Goal: Check status: Check status

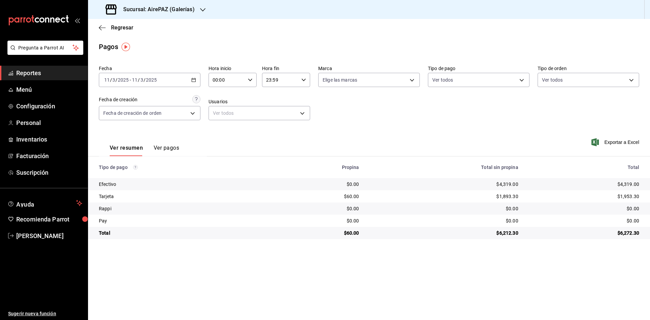
click at [118, 22] on div "Regresar" at bounding box center [369, 27] width 562 height 17
click at [200, 11] on icon "button" at bounding box center [202, 9] width 5 height 5
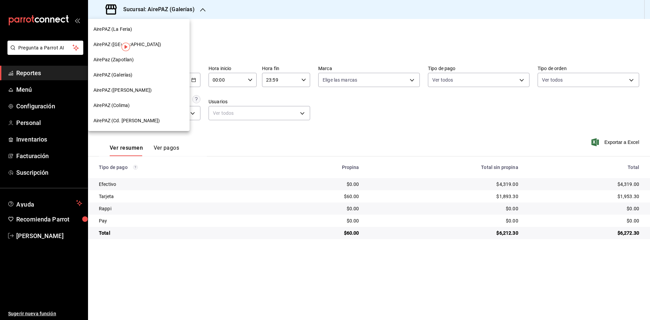
click at [140, 121] on span "AirePAZ (Cd. [PERSON_NAME])" at bounding box center [127, 120] width 67 height 7
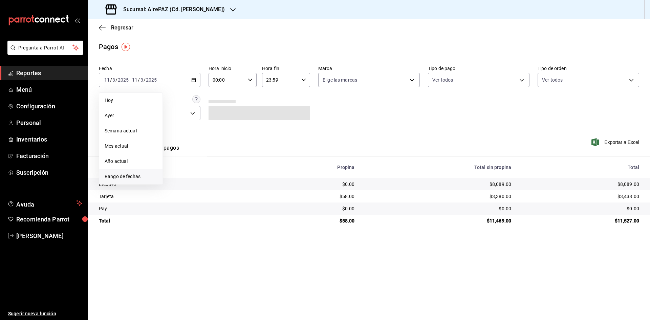
click at [136, 173] on li "Rango de fechas" at bounding box center [130, 176] width 63 height 15
click at [224, 167] on abbr "22" at bounding box center [225, 169] width 4 height 5
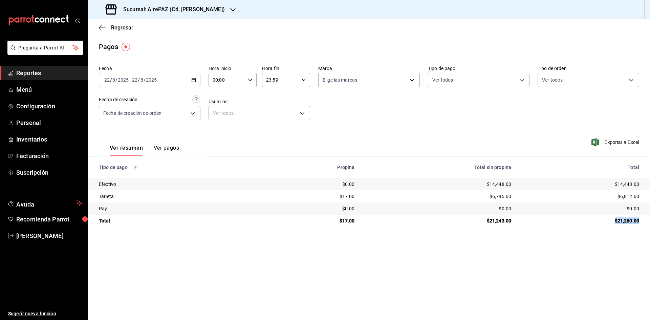
drag, startPoint x: 613, startPoint y: 220, endPoint x: 650, endPoint y: 219, distance: 37.3
click at [650, 219] on td "$21,260.00" at bounding box center [583, 221] width 133 height 12
copy div "$21,260.00"
drag, startPoint x: 614, startPoint y: 182, endPoint x: 645, endPoint y: 182, distance: 30.8
click at [645, 182] on td "$14,448.00" at bounding box center [583, 184] width 133 height 12
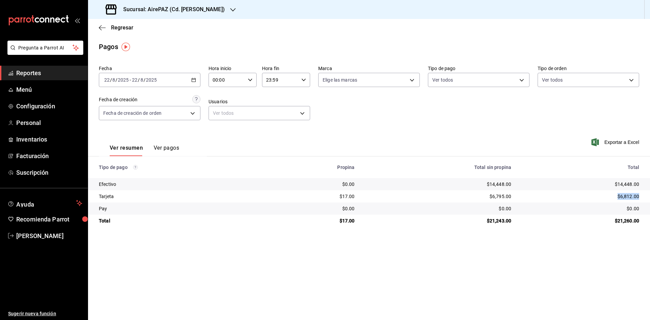
drag, startPoint x: 615, startPoint y: 196, endPoint x: 645, endPoint y: 199, distance: 29.6
click at [645, 199] on td "$6,812.00" at bounding box center [583, 196] width 133 height 12
copy div "$6,812.00"
click at [122, 28] on span "Regresar" at bounding box center [122, 27] width 22 height 6
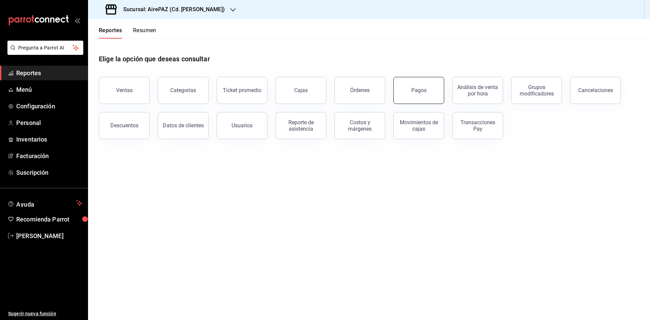
click at [424, 97] on button "Pagos" at bounding box center [419, 90] width 51 height 27
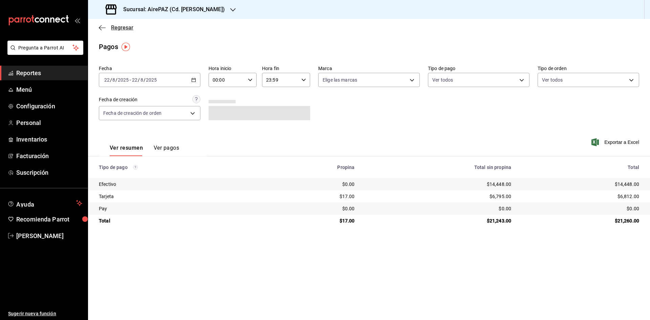
click at [123, 29] on span "Regresar" at bounding box center [122, 27] width 22 height 6
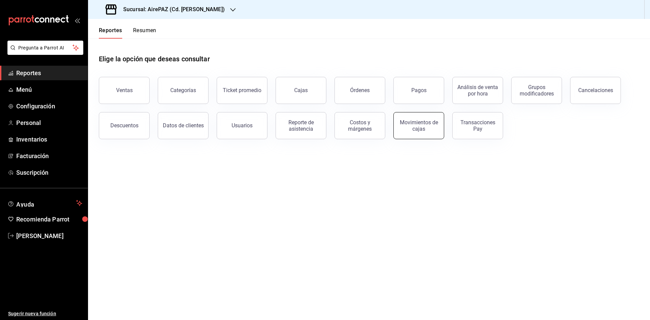
click at [431, 126] on div "Movimientos de cajas" at bounding box center [419, 125] width 42 height 13
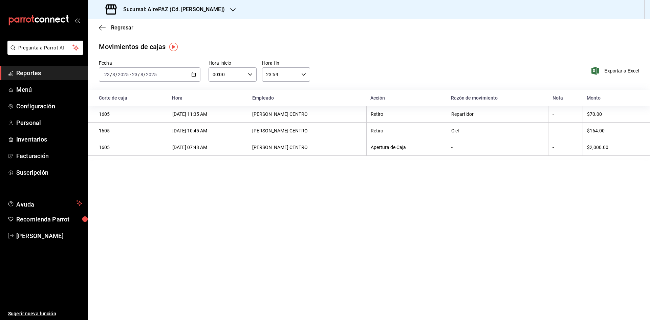
click at [194, 73] on \(Stroke\) "button" at bounding box center [194, 75] width 4 height 4
click at [143, 167] on li "Rango de fechas" at bounding box center [130, 171] width 63 height 15
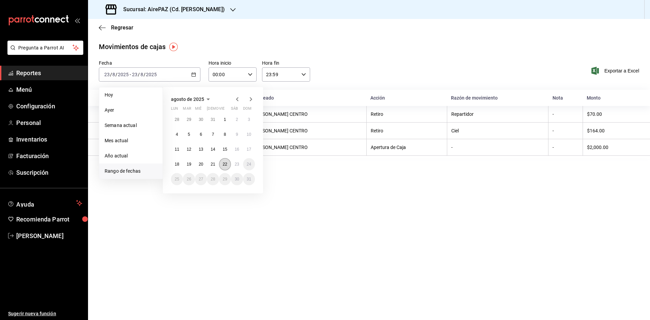
click at [226, 166] on abbr "22" at bounding box center [225, 164] width 4 height 5
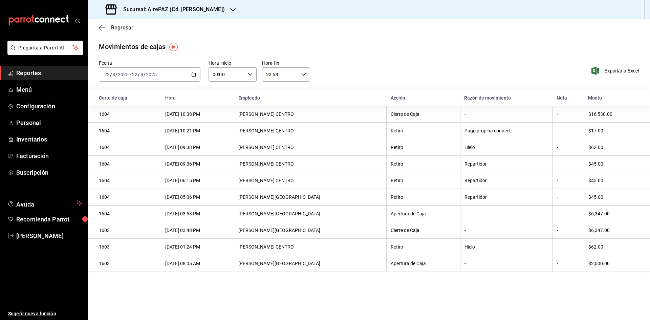
click at [127, 27] on span "Regresar" at bounding box center [122, 27] width 22 height 6
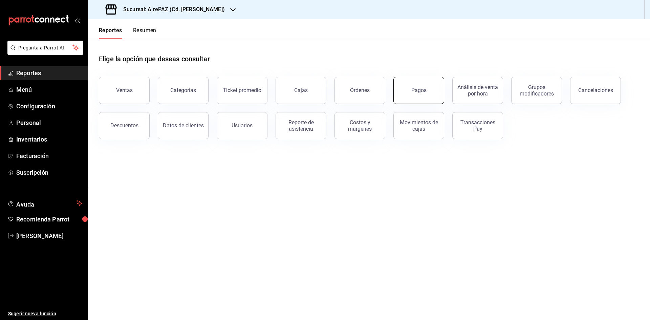
click at [413, 94] on button "Pagos" at bounding box center [419, 90] width 51 height 27
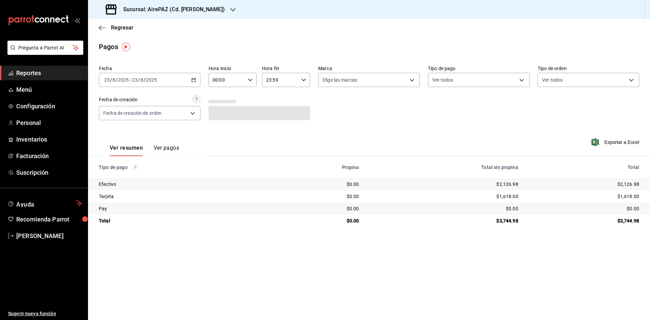
click at [192, 79] on div "[DATE] [DATE] - [DATE] [DATE]" at bounding box center [150, 80] width 102 height 14
click at [134, 174] on span "Rango de fechas" at bounding box center [131, 176] width 53 height 7
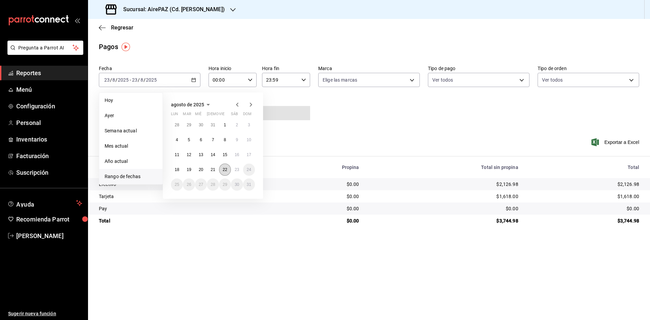
click at [224, 170] on abbr "22" at bounding box center [225, 169] width 4 height 5
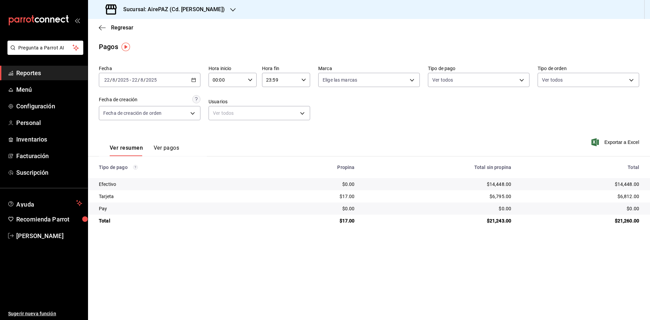
click at [381, 121] on div "Fecha [DATE] [DATE] - [DATE] [DATE] Hora inicio 00:00 Hora inicio Hora fin 23:5…" at bounding box center [369, 96] width 541 height 66
click at [195, 82] on div "[DATE] [DATE] - [DATE] [DATE]" at bounding box center [150, 80] width 102 height 14
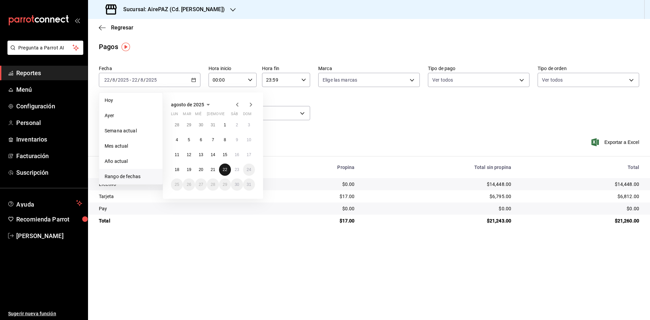
click at [224, 170] on abbr "22" at bounding box center [225, 169] width 4 height 5
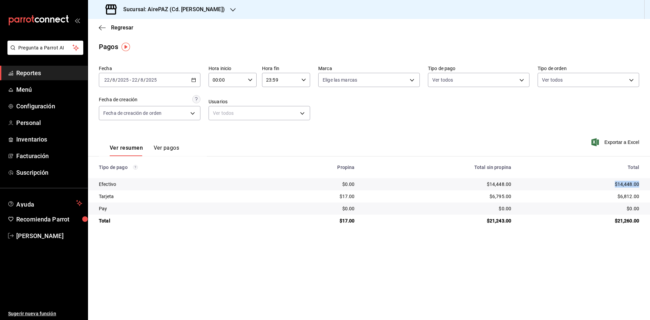
drag, startPoint x: 615, startPoint y: 184, endPoint x: 648, endPoint y: 182, distance: 33.6
click at [648, 182] on td "$14,448.00" at bounding box center [583, 184] width 133 height 12
copy div "$14,448.00"
click at [196, 79] on \(Stroke\) "button" at bounding box center [194, 80] width 4 height 4
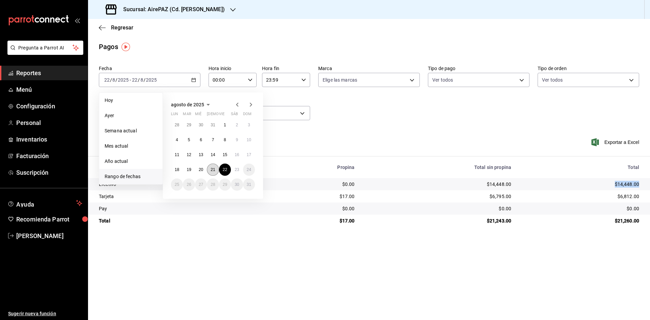
click at [212, 170] on abbr "21" at bounding box center [213, 169] width 4 height 5
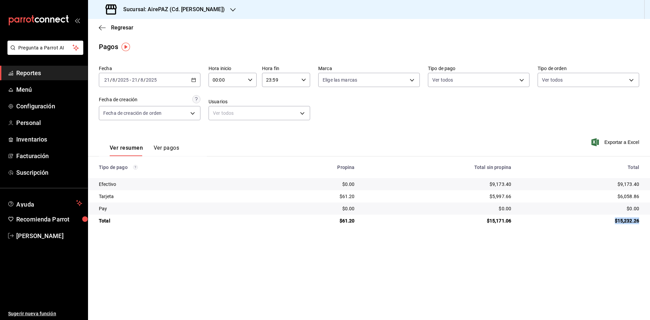
drag, startPoint x: 614, startPoint y: 219, endPoint x: 639, endPoint y: 228, distance: 27.2
click at [640, 228] on main "Regresar Pagos Fecha [DATE] [DATE] - [DATE] [DATE] Hora inicio 00:00 Hora inici…" at bounding box center [369, 169] width 562 height 301
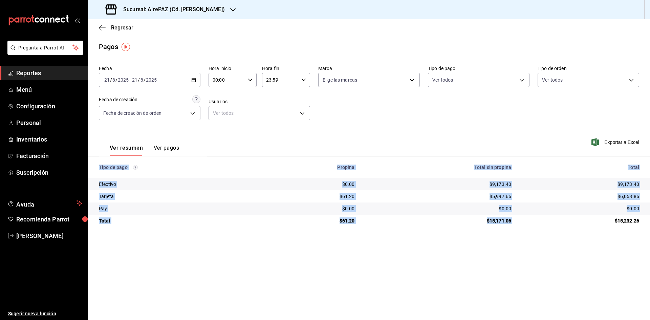
copy table "Tipo de pago Propina Total sin propina Total Efectivo $0.00 $9,173.40 $9,173.40…"
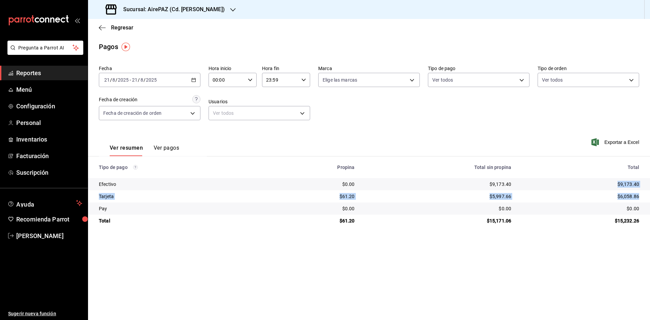
drag, startPoint x: 619, startPoint y: 184, endPoint x: 644, endPoint y: 191, distance: 25.6
click at [644, 191] on tbody "Efectivo $0.00 $9,173.40 $9,173.40 Tarjeta $61.20 $5,997.66 $6,058.86 Pay $0.00…" at bounding box center [369, 202] width 562 height 49
click at [609, 206] on div "$0.00" at bounding box center [580, 208] width 117 height 7
drag, startPoint x: 611, startPoint y: 183, endPoint x: 642, endPoint y: 182, distance: 30.8
click at [642, 182] on td "$9,173.40" at bounding box center [583, 184] width 133 height 12
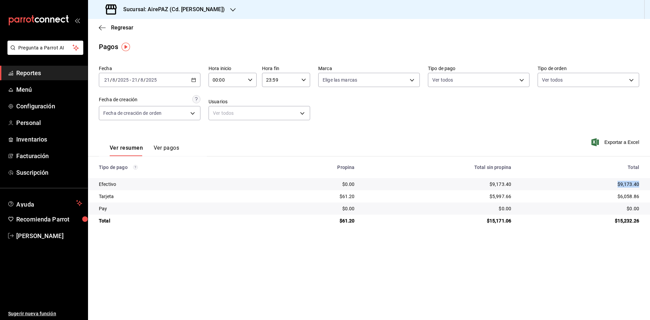
copy div "$9,173.40"
drag, startPoint x: 616, startPoint y: 194, endPoint x: 648, endPoint y: 202, distance: 32.6
click at [648, 202] on td "$6,058.86" at bounding box center [583, 196] width 133 height 12
copy div "$6,058.86"
click at [118, 28] on span "Regresar" at bounding box center [122, 27] width 22 height 6
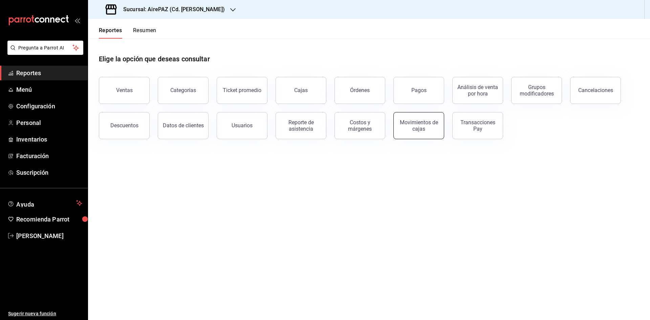
click at [422, 128] on div "Movimientos de cajas" at bounding box center [419, 125] width 42 height 13
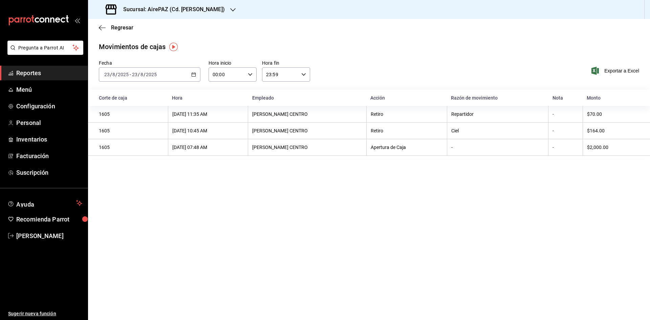
click at [195, 74] on \(Stroke\) "button" at bounding box center [194, 75] width 4 height 4
click at [132, 170] on span "Rango de fechas" at bounding box center [131, 171] width 53 height 7
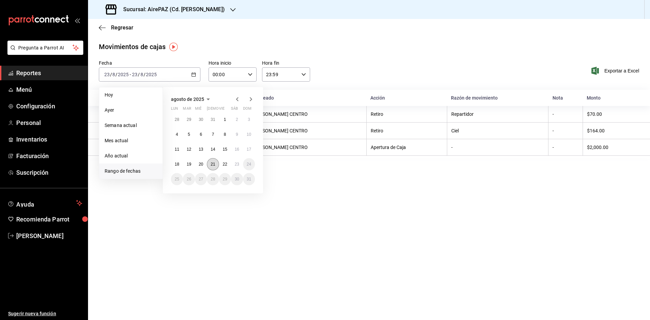
click at [209, 167] on button "21" at bounding box center [213, 164] width 12 height 12
click at [208, 167] on button "21" at bounding box center [213, 164] width 12 height 12
